Goal: Task Accomplishment & Management: Manage account settings

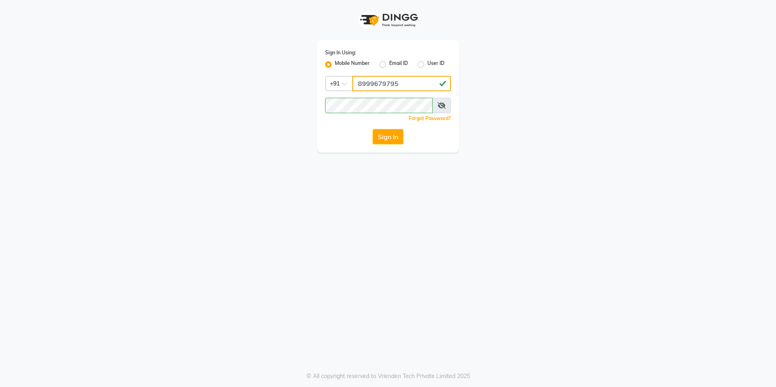
click at [393, 84] on input "8999679795" at bounding box center [401, 83] width 99 height 15
click at [409, 86] on input "8999679795" at bounding box center [401, 83] width 99 height 15
type input "8"
type input "8999680928"
click at [509, 133] on div "Sign In Using: Mobile Number Email ID User ID Country Code × [PHONE_NUMBER] Rem…" at bounding box center [388, 76] width 463 height 153
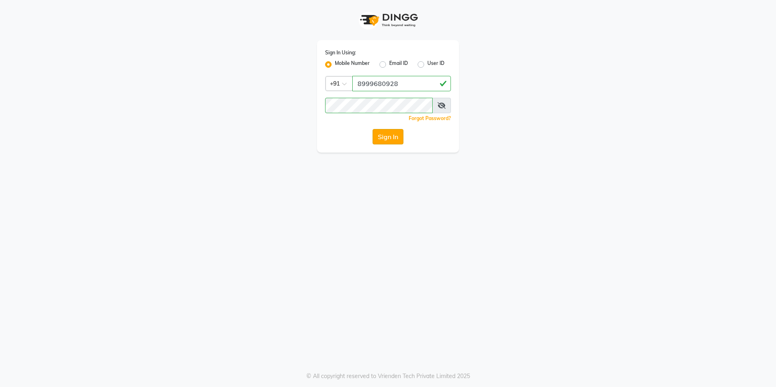
click at [394, 136] on button "Sign In" at bounding box center [388, 136] width 31 height 15
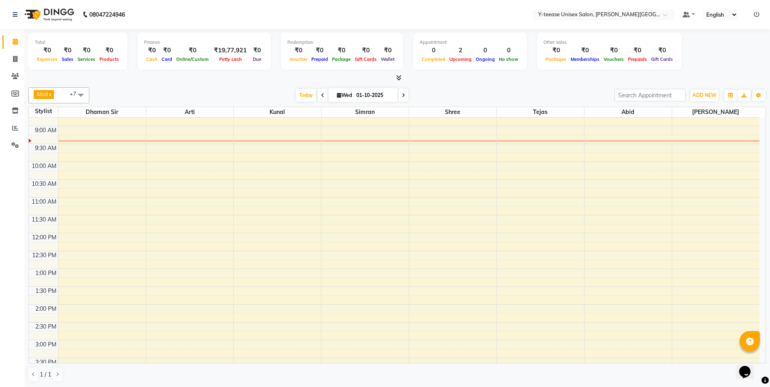
scroll to position [77, 0]
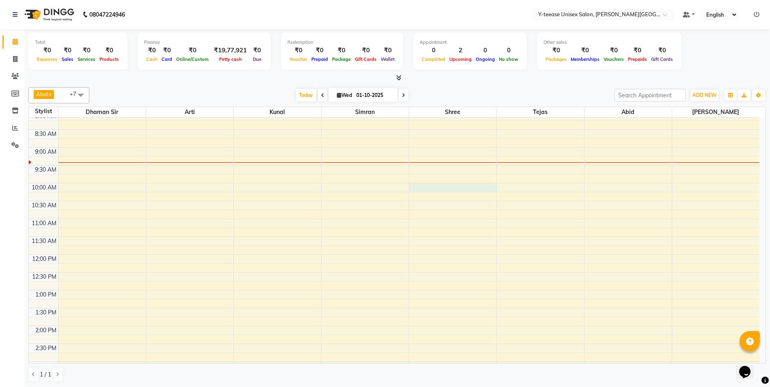
click at [453, 190] on div "6:00 AM 6:30 AM 7:00 AM 7:30 AM 8:00 AM 8:30 AM 9:00 AM 9:30 AM 10:00 AM 10:30 …" at bounding box center [394, 344] width 731 height 607
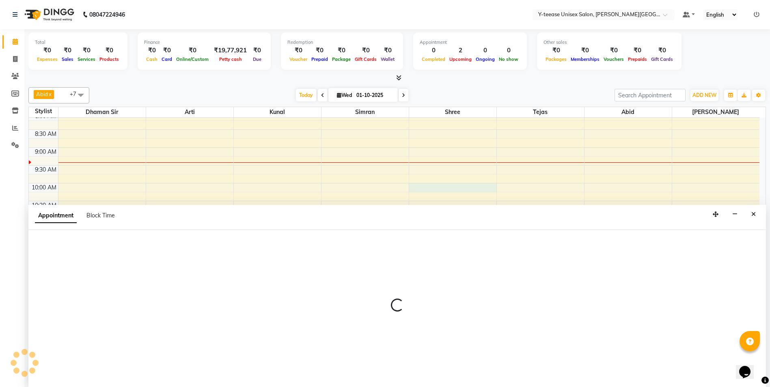
scroll to position [0, 0]
select select "82260"
select select "600"
select select "tentative"
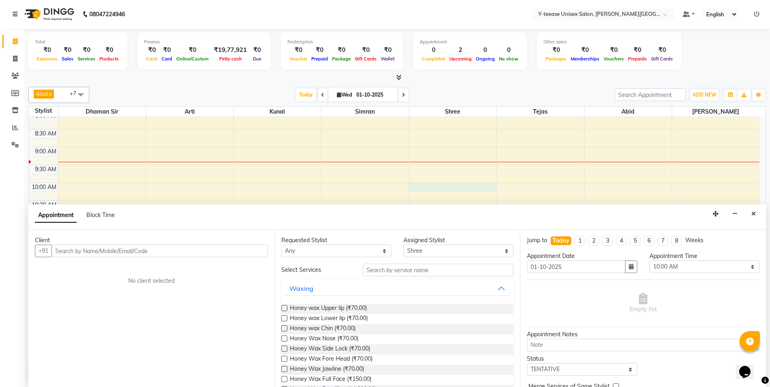
click at [119, 252] on input "text" at bounding box center [160, 251] width 216 height 13
click at [106, 248] on input "text" at bounding box center [160, 251] width 216 height 13
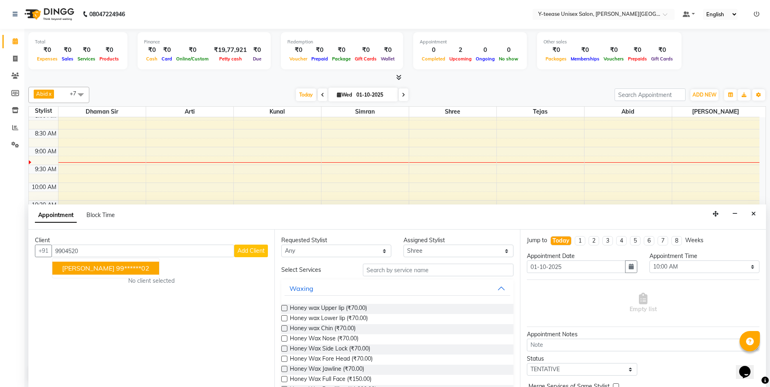
click at [116, 271] on ngb-highlight "99******02" at bounding box center [132, 268] width 33 height 8
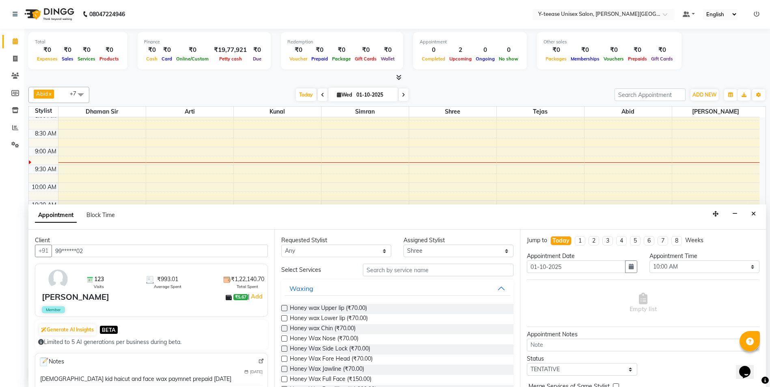
type input "99******02"
click at [397, 270] on input "text" at bounding box center [438, 270] width 151 height 13
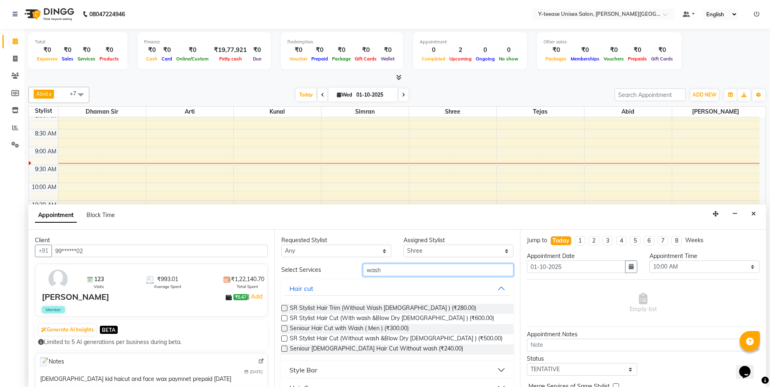
type input "wash"
click at [397, 304] on div "SR Stylist Hair Trim (Without Wash [DEMOGRAPHIC_DATA] ) (₹280.00) SR Stylist Ha…" at bounding box center [397, 329] width 233 height 64
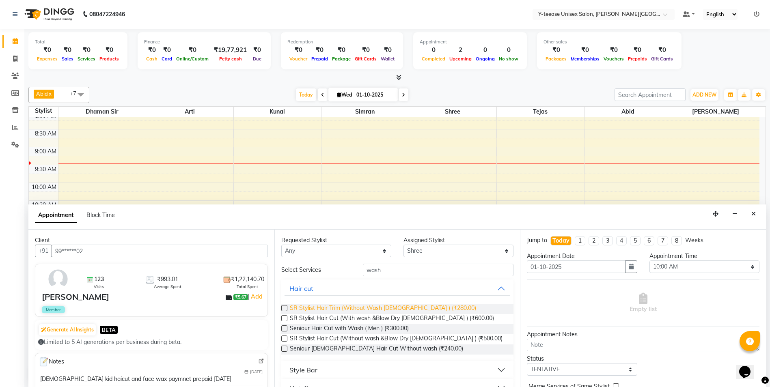
click at [397, 307] on span "SR Stylist Hair Trim (Without Wash [DEMOGRAPHIC_DATA] ) (₹280.00)" at bounding box center [383, 309] width 186 height 10
checkbox input "false"
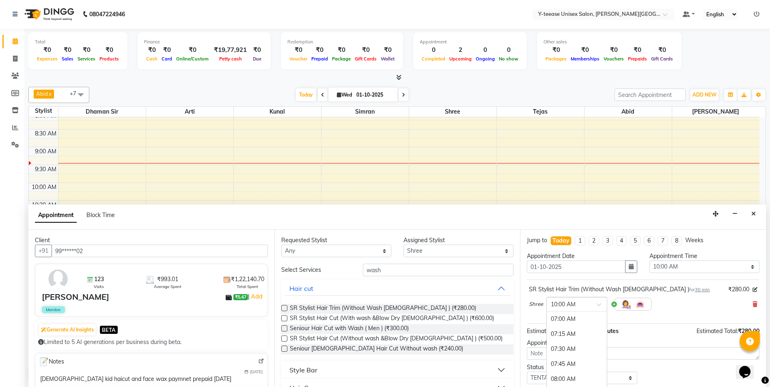
click at [561, 303] on input "text" at bounding box center [569, 304] width 36 height 9
click at [563, 243] on div "Today" at bounding box center [560, 241] width 17 height 9
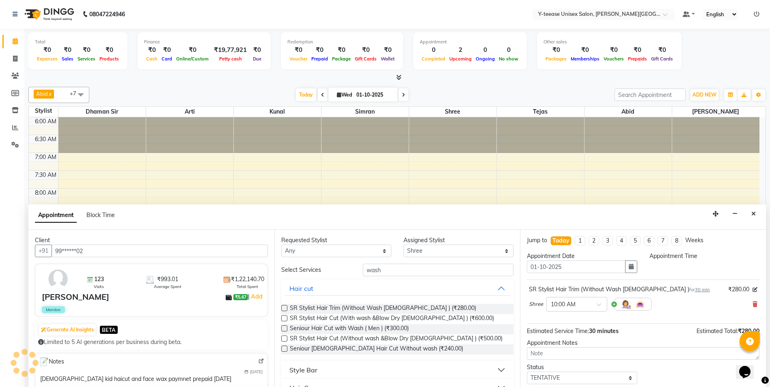
scroll to position [108, 0]
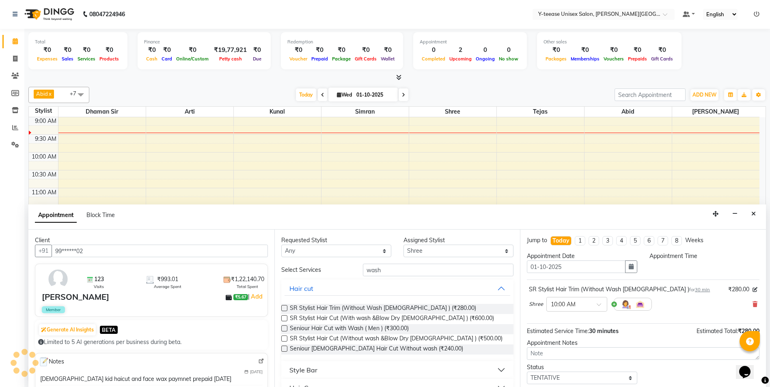
select select "600"
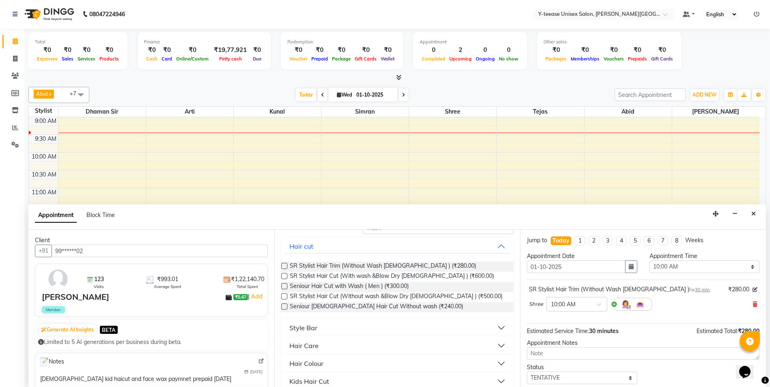
scroll to position [52, 0]
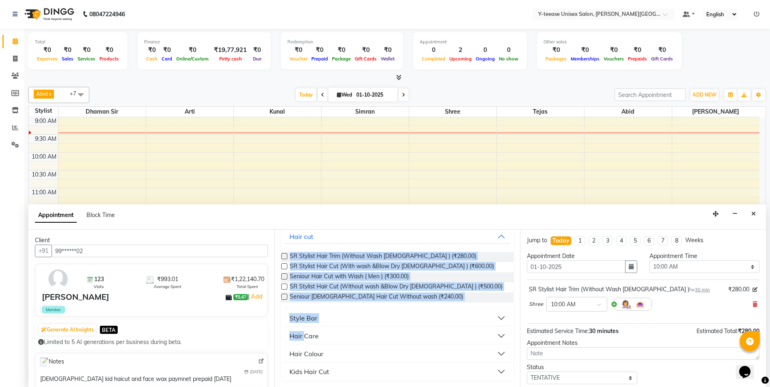
drag, startPoint x: 303, startPoint y: 340, endPoint x: 271, endPoint y: 309, distance: 44.5
click at [263, 346] on div "Client +91 99******02 123 Visits ₹993.01 Average Spent ₹1,22,140.70 Total Spent…" at bounding box center [396, 308] width 737 height 157
click at [323, 235] on button "Hair cut" at bounding box center [398, 236] width 226 height 15
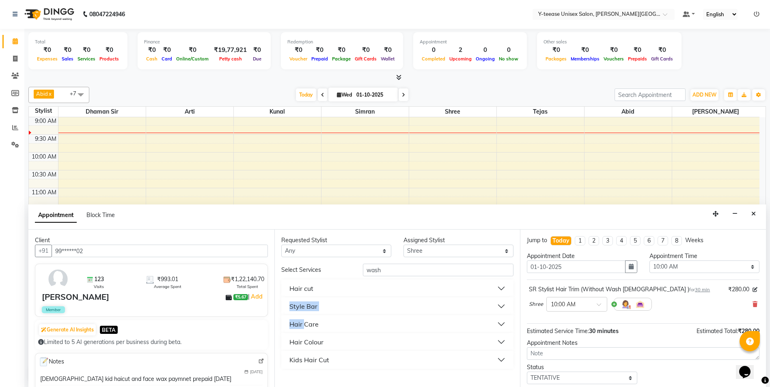
scroll to position [0, 0]
click at [235, 163] on div "6:00 AM 6:30 AM 7:00 AM 7:30 AM 8:00 AM 8:30 AM 9:00 AM 9:30 AM 10:00 AM 10:30 …" at bounding box center [394, 313] width 731 height 607
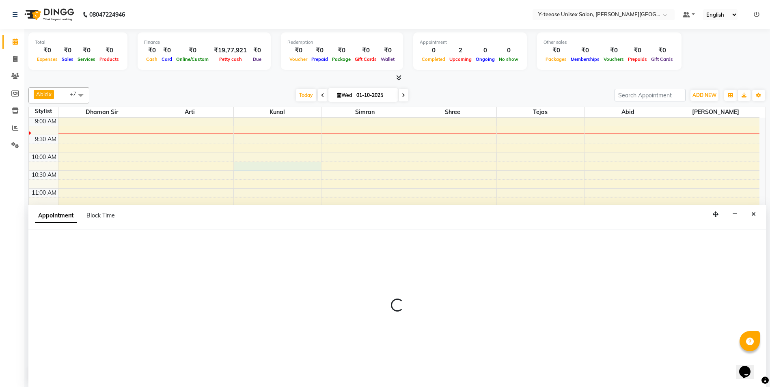
scroll to position [0, 0]
select select "65477"
select select "615"
select select "tentative"
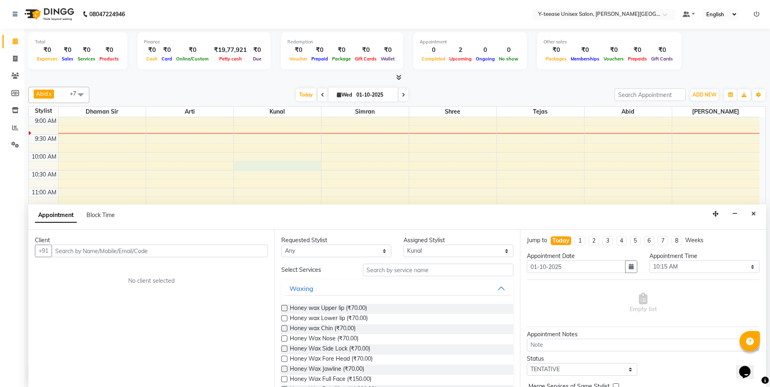
click at [97, 250] on input "text" at bounding box center [160, 251] width 216 height 13
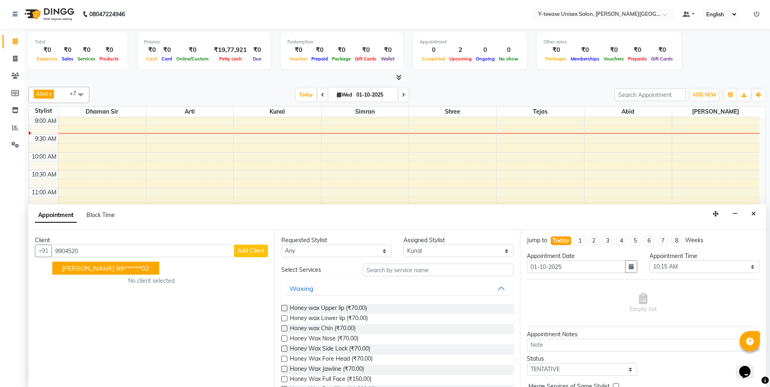
click at [77, 267] on span "[PERSON_NAME]" at bounding box center [88, 268] width 52 height 8
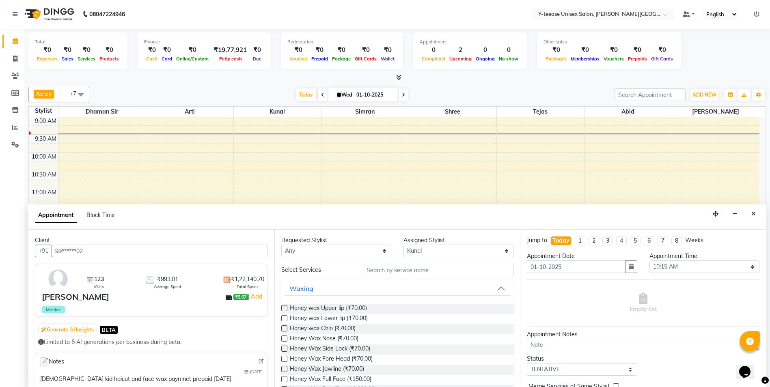
type input "99******02"
click at [424, 248] on select "Select [PERSON_NAME] Dhaman [PERSON_NAME] Shree [PERSON_NAME] [PERSON_NAME]" at bounding box center [458, 251] width 110 height 13
select select "82260"
click at [403, 245] on select "Select [PERSON_NAME] Dhaman [PERSON_NAME] Shree [PERSON_NAME] [PERSON_NAME]" at bounding box center [458, 251] width 110 height 13
click at [373, 269] on input "text" at bounding box center [438, 270] width 151 height 13
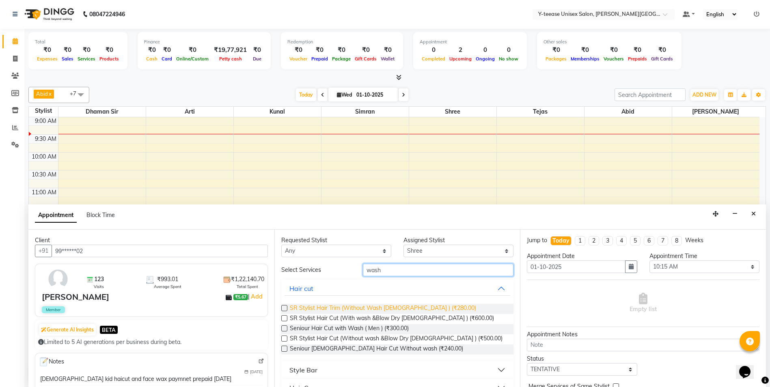
type input "wash"
click at [344, 310] on span "SR Stylist Hair Trim (Without Wash [DEMOGRAPHIC_DATA] ) (₹280.00)" at bounding box center [383, 309] width 186 height 10
checkbox input "false"
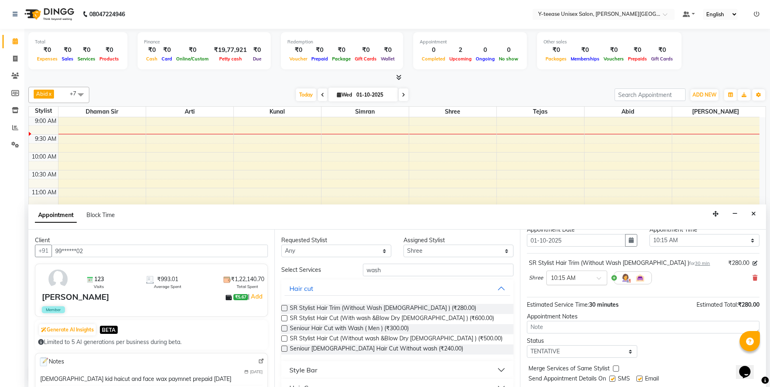
scroll to position [41, 0]
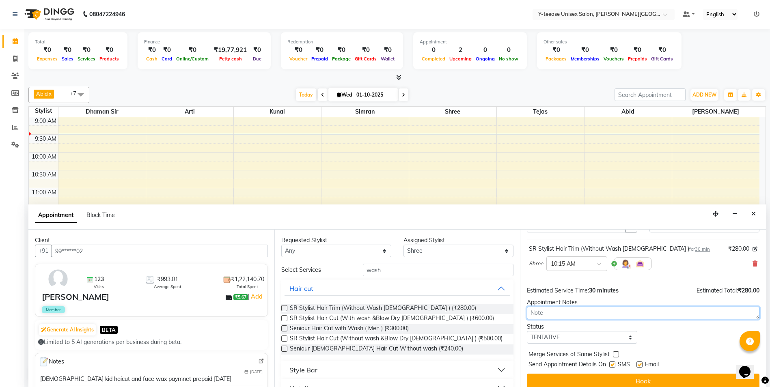
click at [539, 311] on textarea at bounding box center [643, 313] width 233 height 13
type textarea "10"
click at [541, 334] on select "Select TENTATIVE CONFIRM CHECK-IN UPCOMING" at bounding box center [582, 337] width 110 height 13
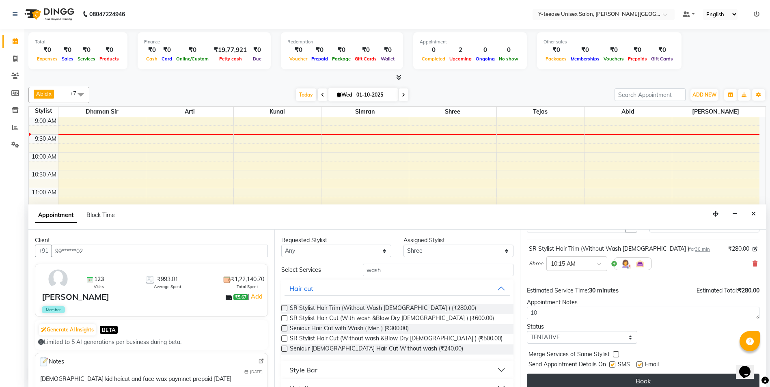
click at [635, 379] on button "Book" at bounding box center [643, 381] width 233 height 15
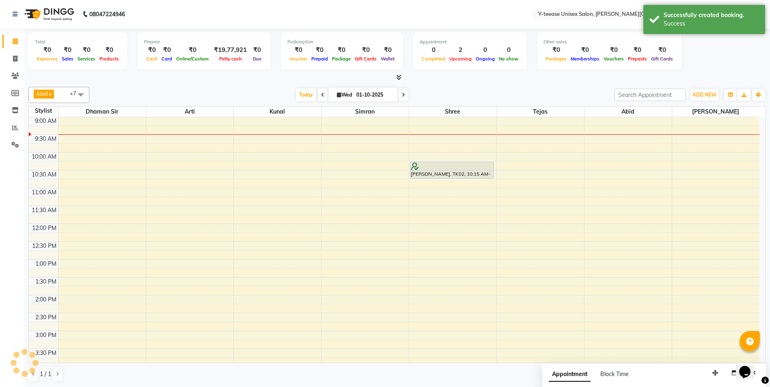
scroll to position [0, 0]
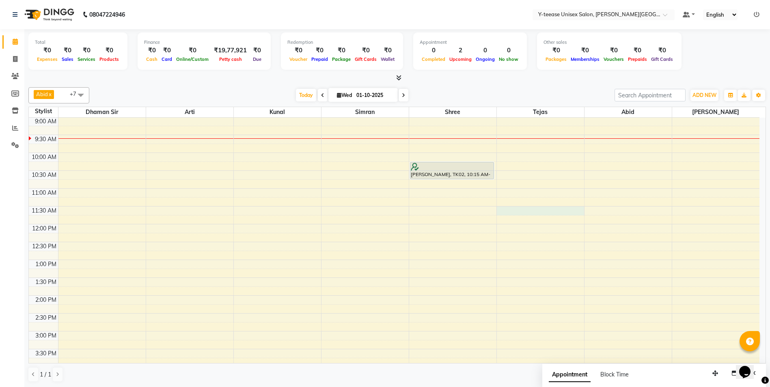
click at [534, 210] on div "6:00 AM 6:30 AM 7:00 AM 7:30 AM 8:00 AM 8:30 AM 9:00 AM 9:30 AM 10:00 AM 10:30 …" at bounding box center [394, 313] width 731 height 607
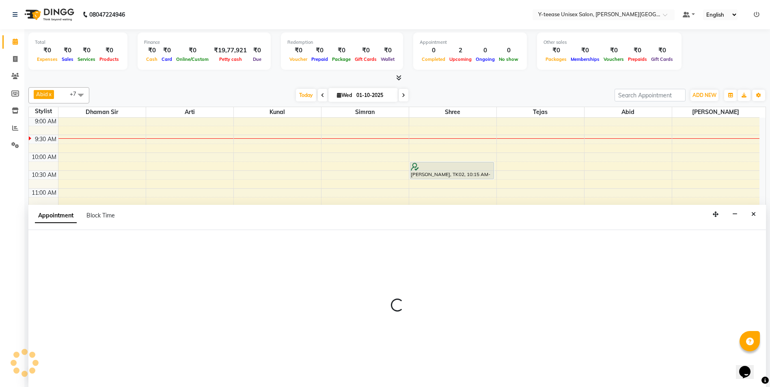
scroll to position [0, 0]
select select "84059"
select select "690"
select select "tentative"
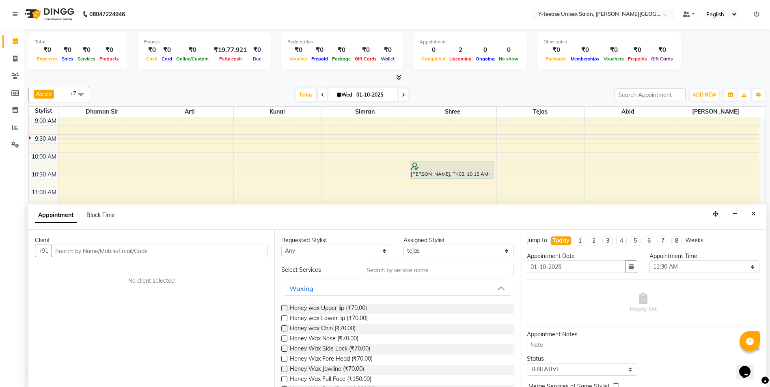
click at [106, 252] on input "text" at bounding box center [160, 251] width 216 height 13
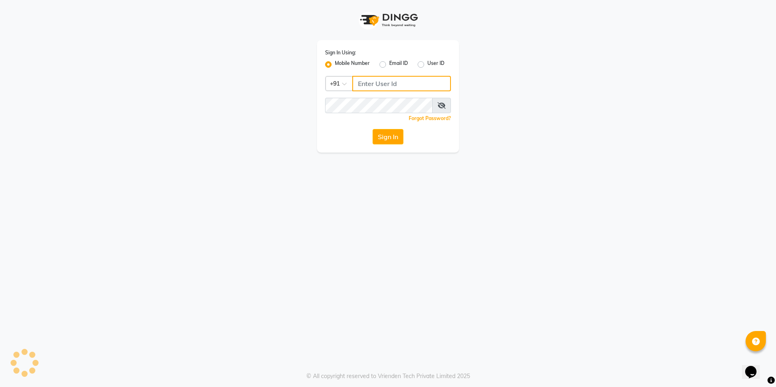
type input "8999679795"
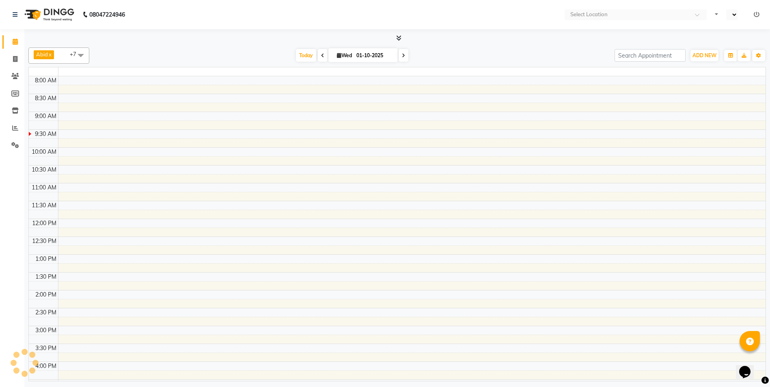
select select "en"
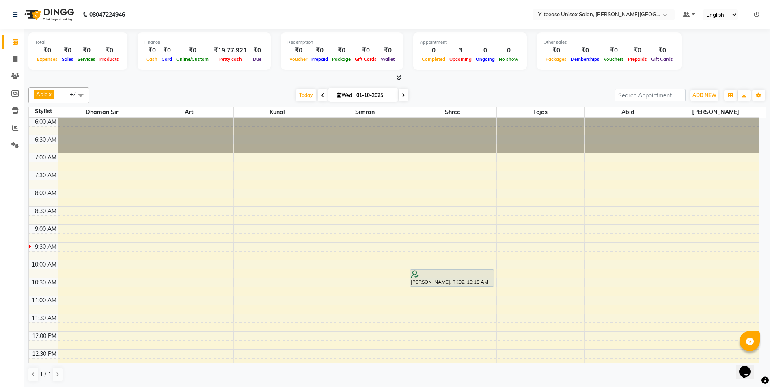
click at [321, 95] on icon at bounding box center [322, 95] width 3 height 5
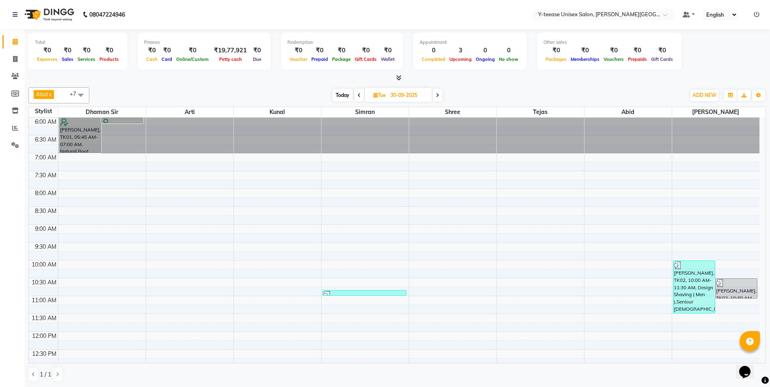
click at [342, 94] on span "Today" at bounding box center [342, 95] width 20 height 13
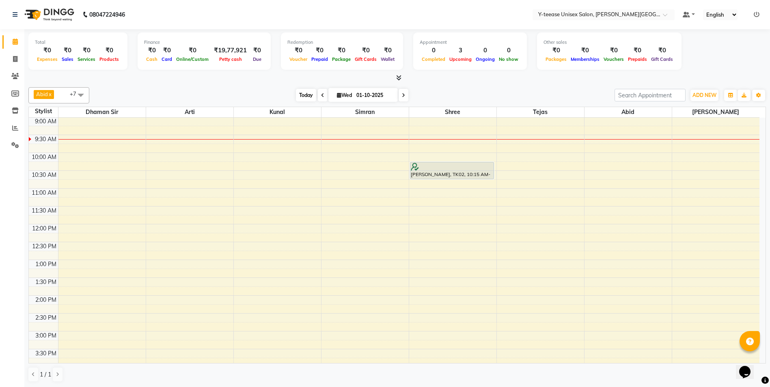
click at [302, 94] on span "Today" at bounding box center [306, 95] width 20 height 13
click at [402, 95] on icon at bounding box center [403, 95] width 3 height 5
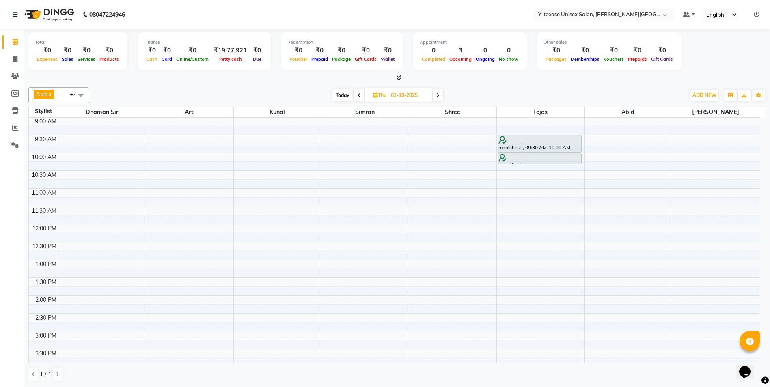
click at [359, 95] on icon at bounding box center [359, 95] width 3 height 5
type input "01-10-2025"
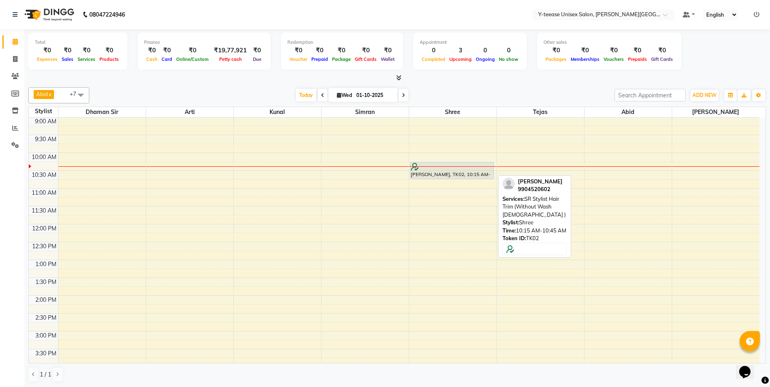
click at [427, 169] on div at bounding box center [452, 167] width 83 height 8
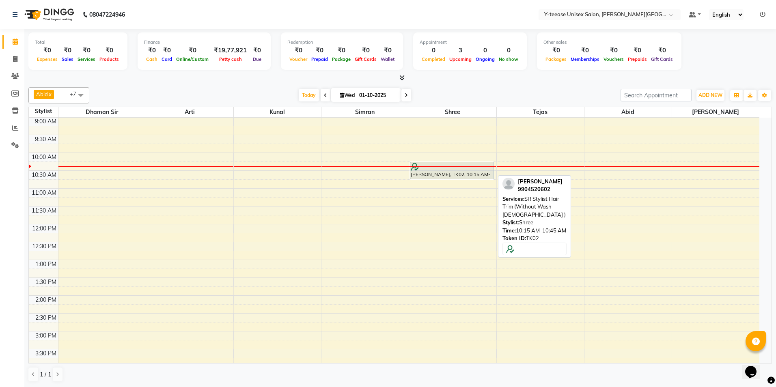
select select "7"
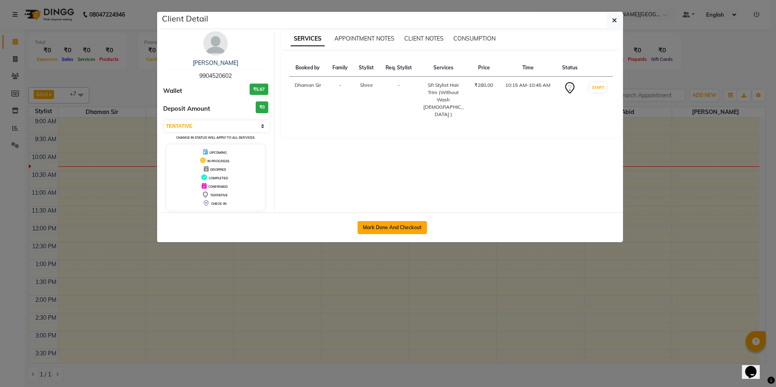
click at [395, 233] on button "Mark Done And Checkout" at bounding box center [392, 227] width 69 height 13
select select "service"
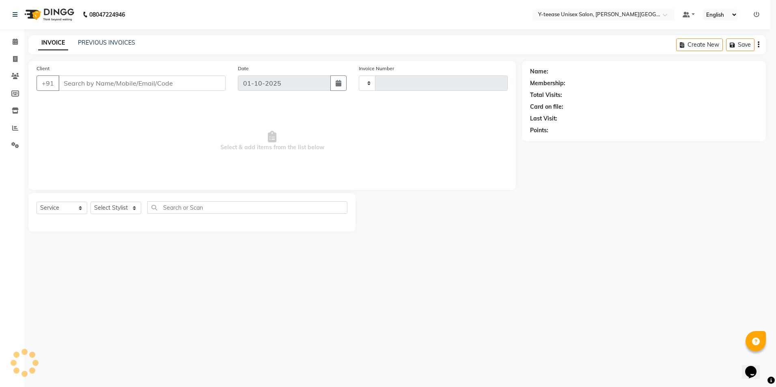
type input "2432"
select select "765"
type input "99******02"
select select "82260"
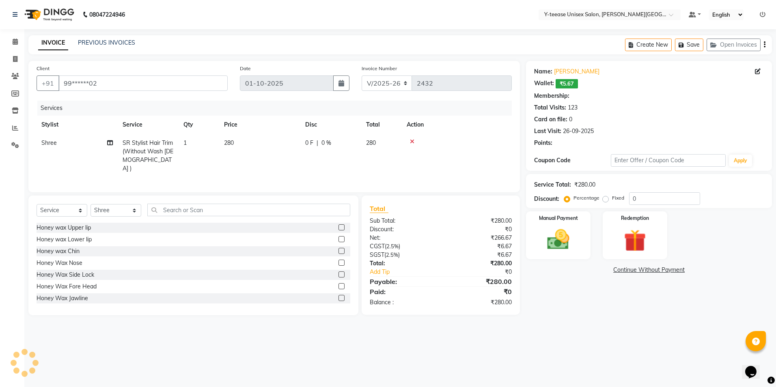
select select "1: Object"
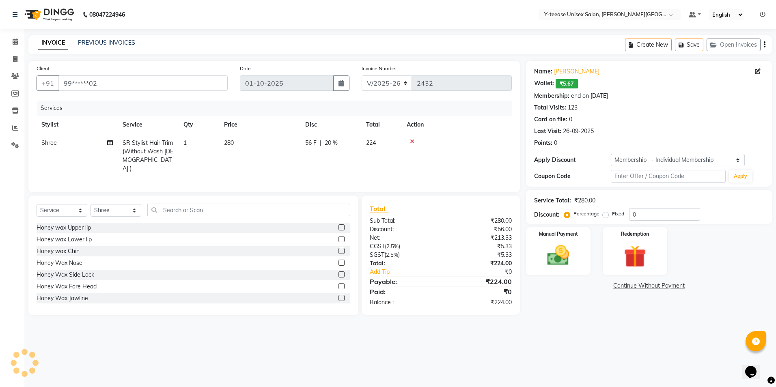
type input "20"
click at [155, 148] on span "SR Stylist Hair Trim (Without Wash [DEMOGRAPHIC_DATA] )" at bounding box center [148, 155] width 51 height 33
select select "82260"
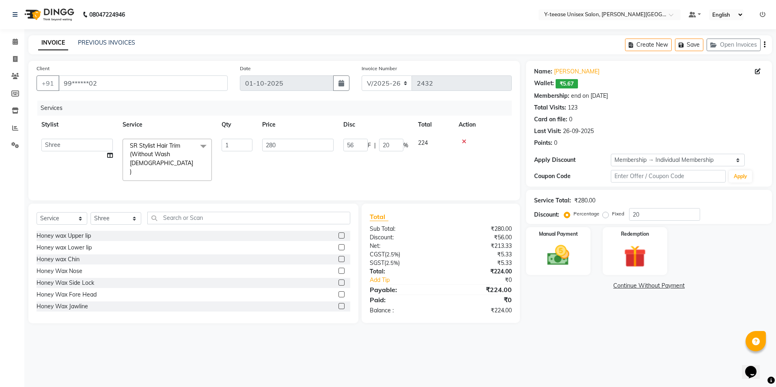
click at [156, 149] on span "SR Stylist Hair Trim (Without Wash [DEMOGRAPHIC_DATA] ) x" at bounding box center [163, 159] width 71 height 35
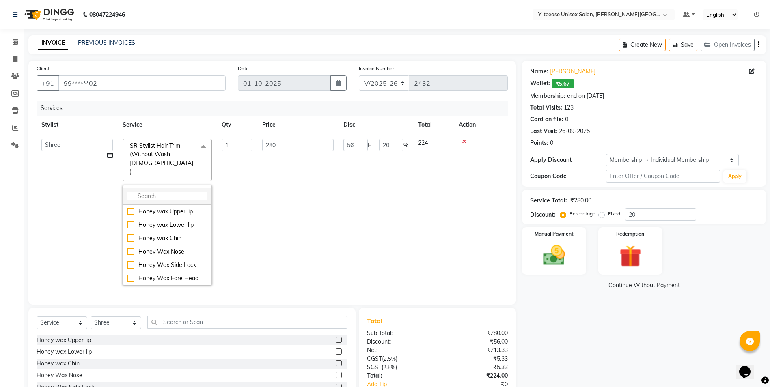
click at [154, 192] on input "multiselect-search" at bounding box center [167, 196] width 80 height 9
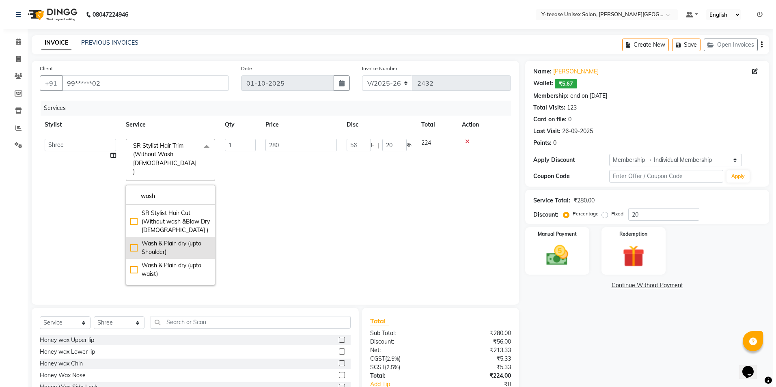
scroll to position [122, 0]
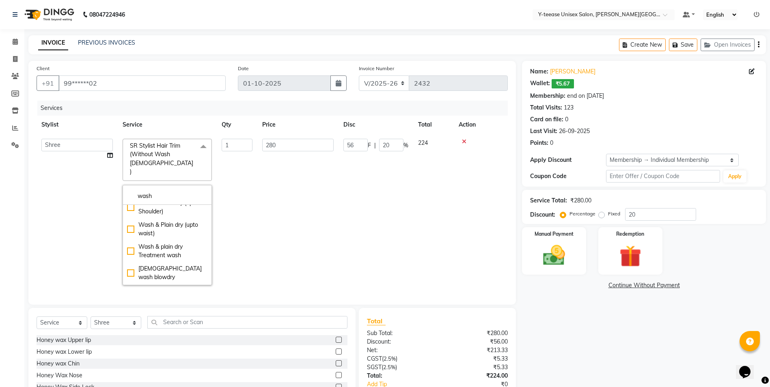
type input "wash"
click at [210, 157] on span "SR Stylist Hair Trim (Without Wash [DEMOGRAPHIC_DATA] ) x" at bounding box center [167, 160] width 89 height 42
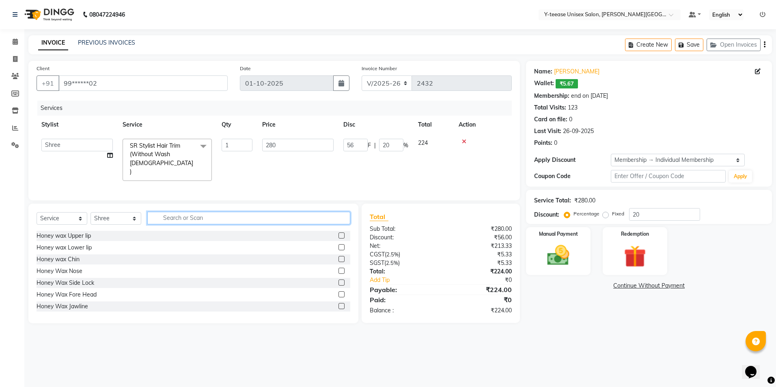
click at [169, 214] on input "text" at bounding box center [248, 218] width 203 height 13
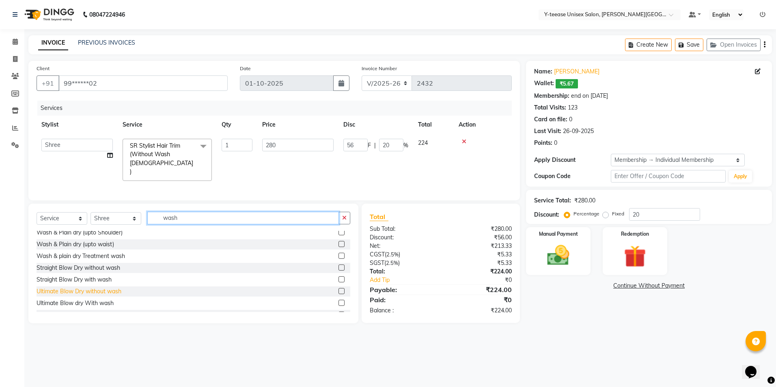
scroll to position [81, 0]
type input "wash"
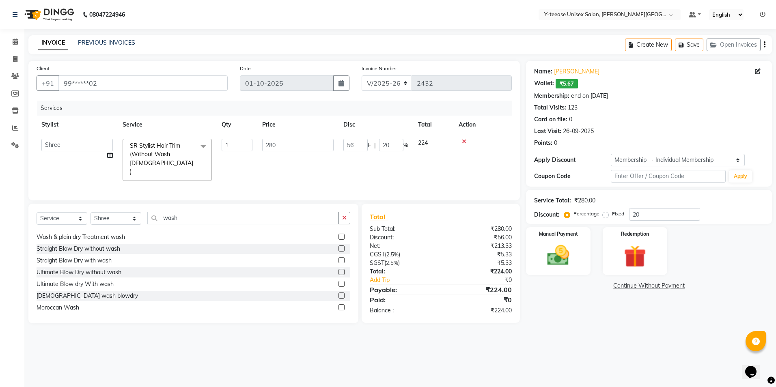
click at [338, 270] on label at bounding box center [341, 272] width 6 height 6
click at [338, 270] on input "checkbox" at bounding box center [340, 272] width 5 height 5
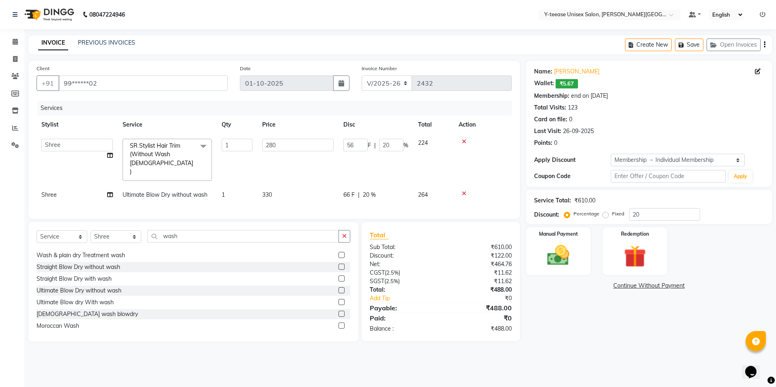
click at [338, 289] on label at bounding box center [341, 290] width 6 height 6
click at [338, 289] on input "checkbox" at bounding box center [340, 290] width 5 height 5
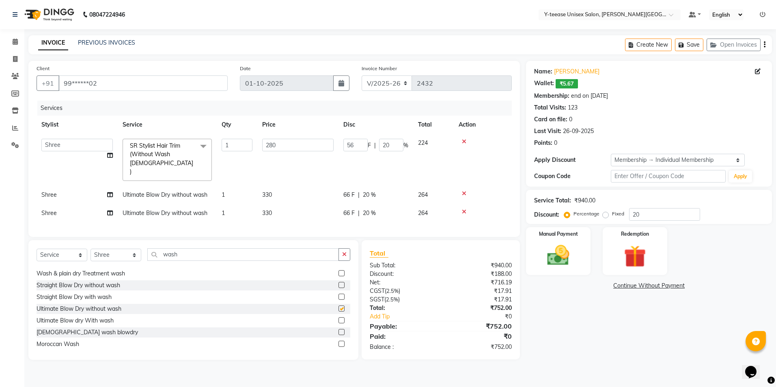
checkbox input "false"
click at [466, 209] on icon at bounding box center [464, 212] width 4 height 6
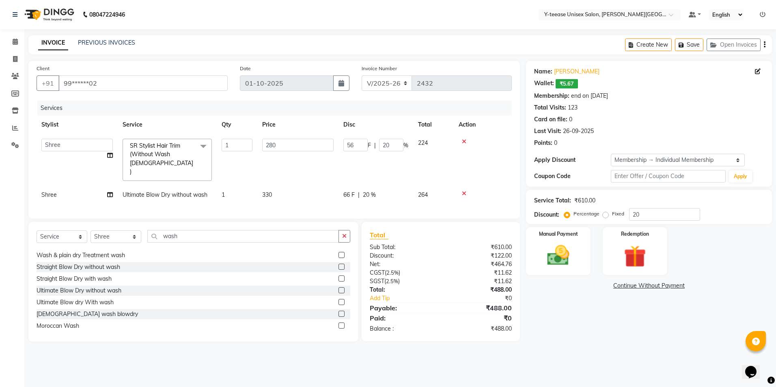
click at [464, 142] on icon at bounding box center [464, 142] width 4 height 6
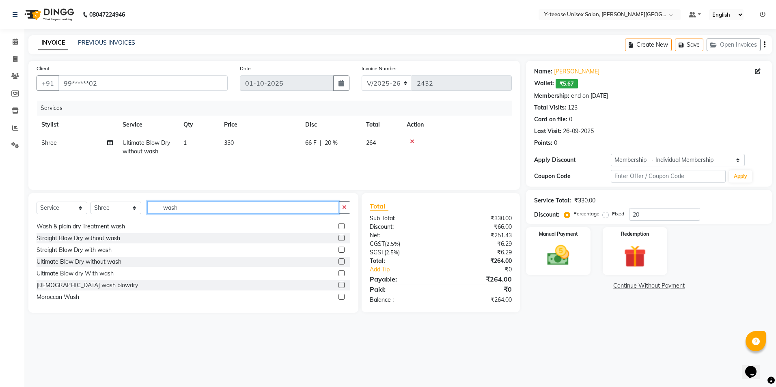
click at [196, 210] on input "wash" at bounding box center [243, 207] width 192 height 13
click at [197, 210] on input "wash" at bounding box center [243, 207] width 192 height 13
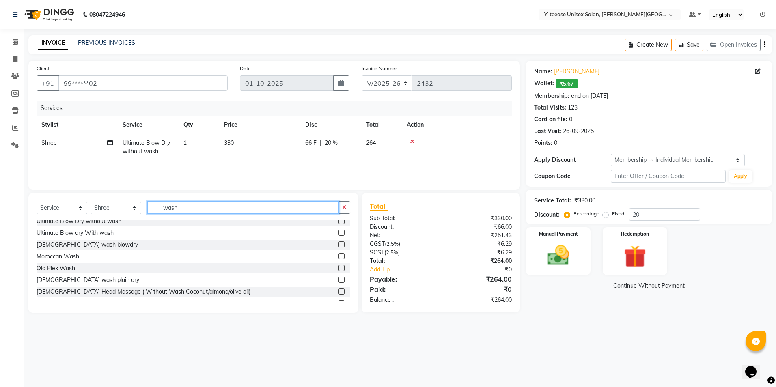
click at [213, 205] on input "wash" at bounding box center [243, 207] width 192 height 13
type input "w"
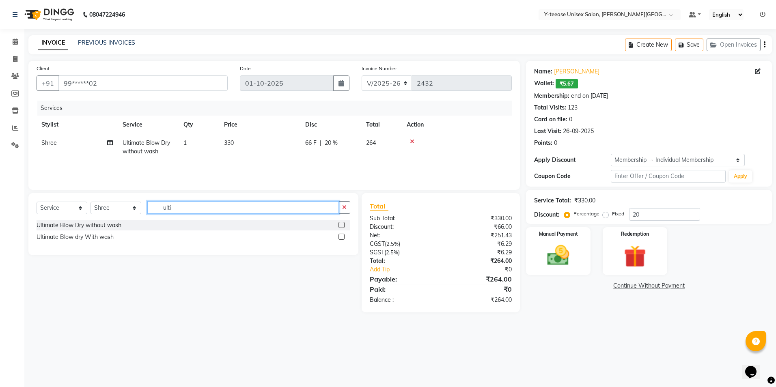
type input "ulti"
click at [341, 238] on label at bounding box center [341, 237] width 6 height 6
click at [341, 238] on input "checkbox" at bounding box center [340, 237] width 5 height 5
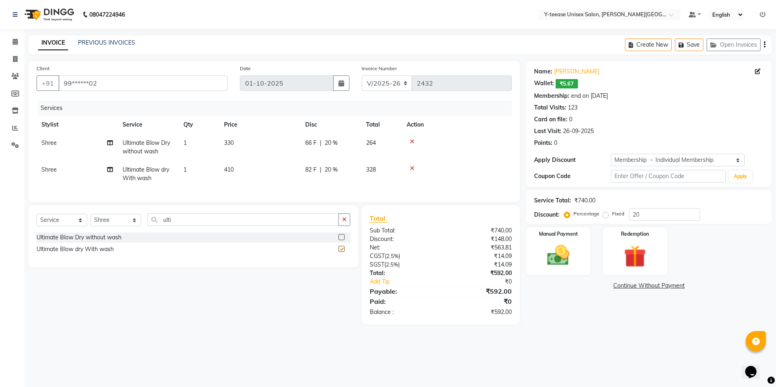
checkbox input "false"
click at [411, 142] on icon at bounding box center [412, 142] width 4 height 6
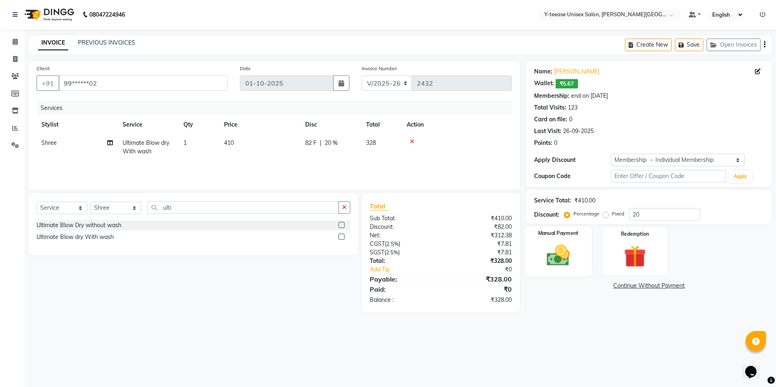
click at [543, 256] on img at bounding box center [558, 255] width 38 height 27
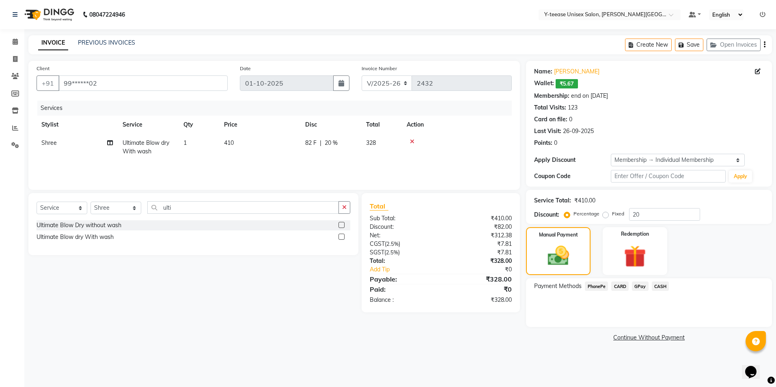
click at [638, 288] on span "GPay" at bounding box center [640, 286] width 17 height 9
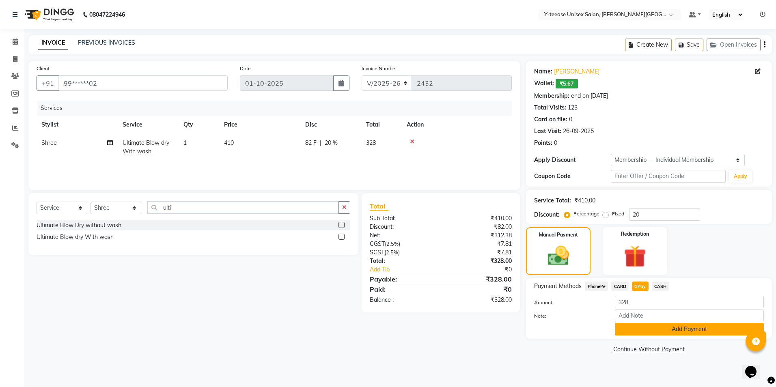
click at [642, 332] on button "Add Payment" at bounding box center [689, 329] width 149 height 13
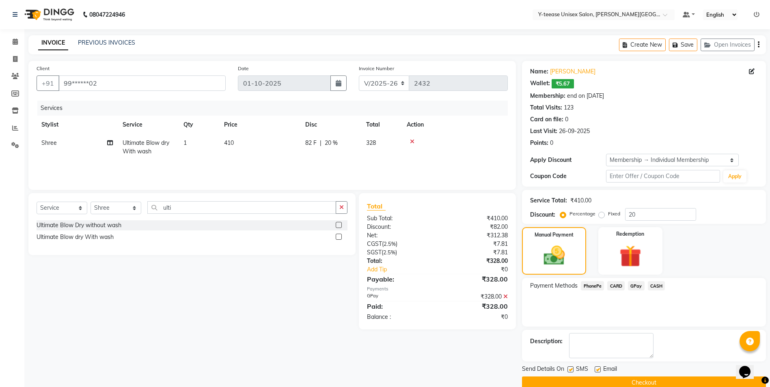
click at [634, 382] on button "Checkout" at bounding box center [644, 383] width 244 height 13
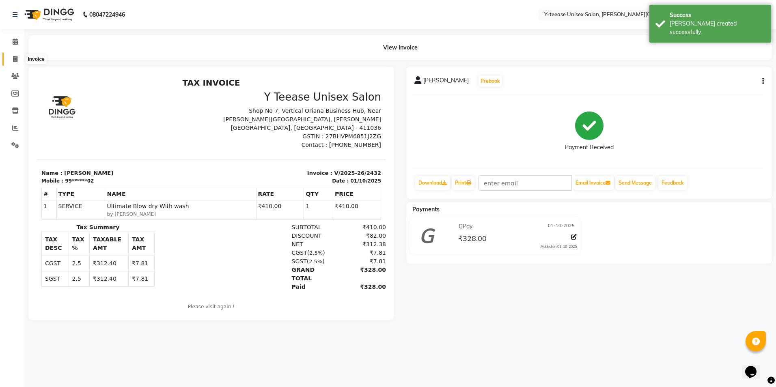
click at [11, 58] on span at bounding box center [15, 59] width 14 height 9
select select "765"
select select "service"
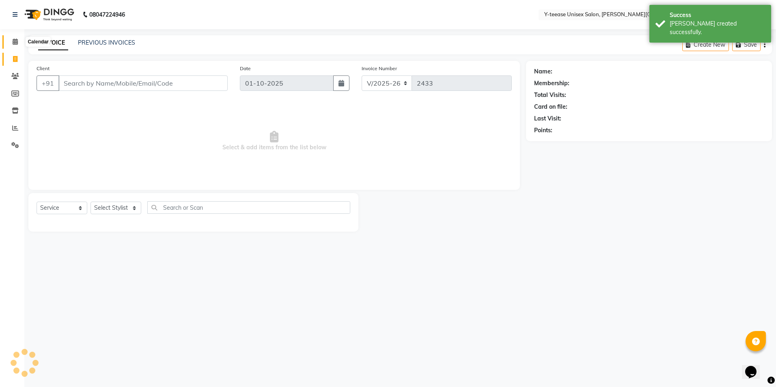
click at [13, 44] on icon at bounding box center [15, 42] width 5 height 6
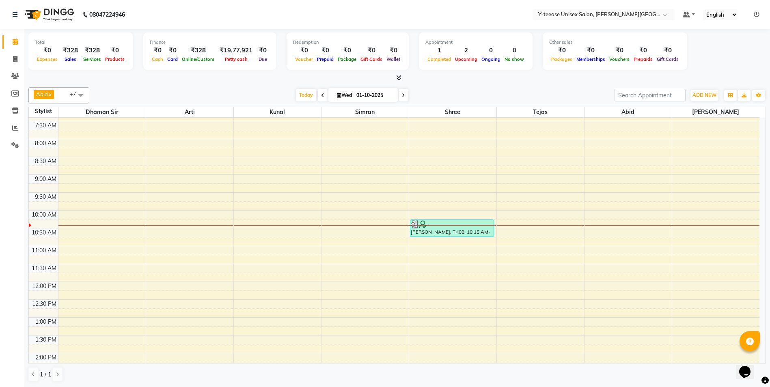
scroll to position [162, 0]
